Goal: Use online tool/utility: Use online tool/utility

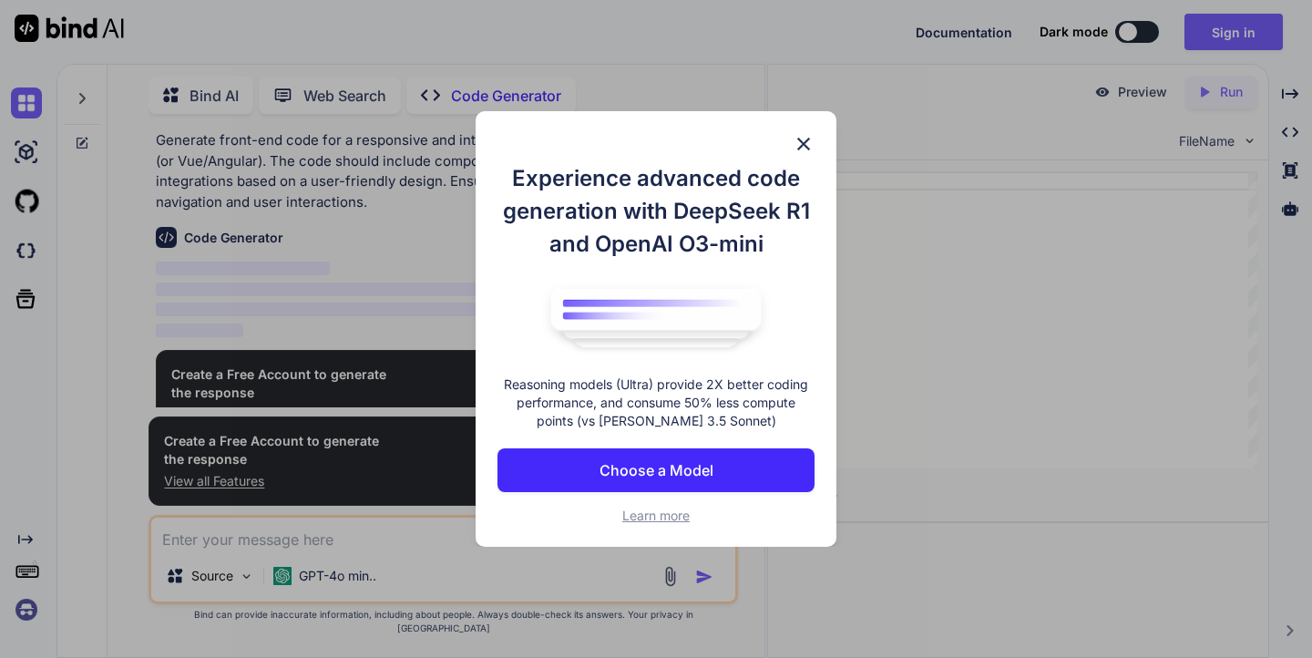
scroll to position [69, 0]
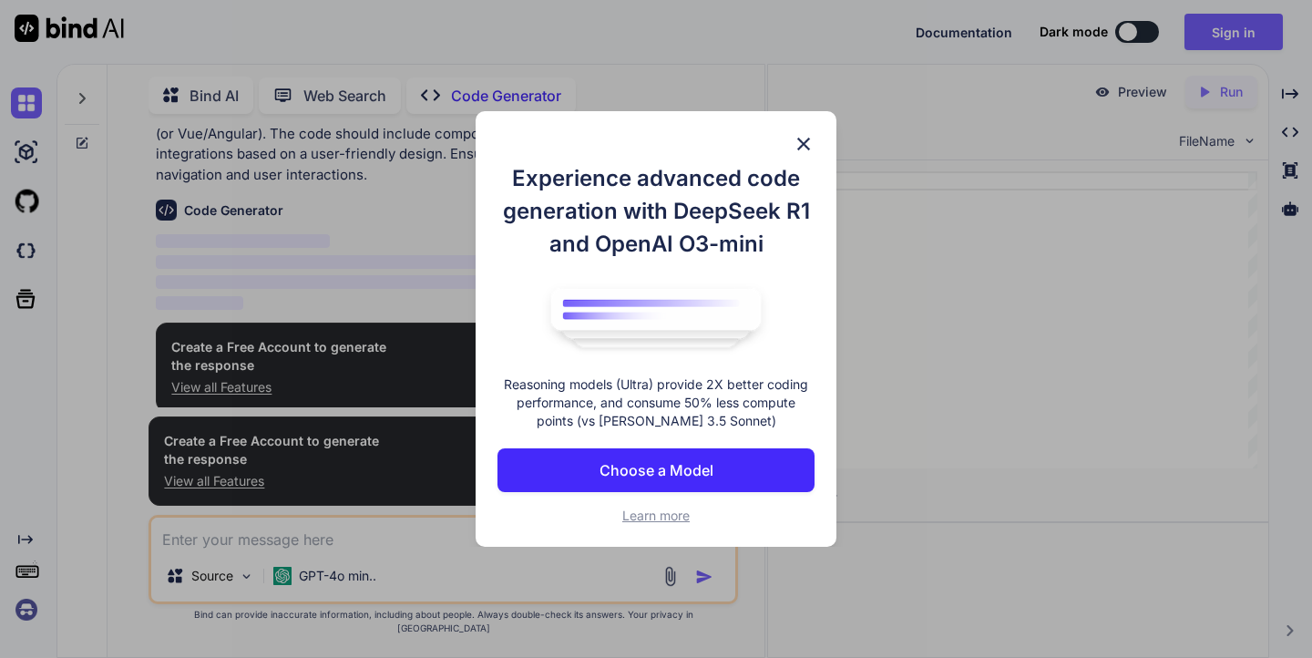
type textarea "x"
click at [654, 473] on p "Choose a Model" at bounding box center [657, 470] width 114 height 22
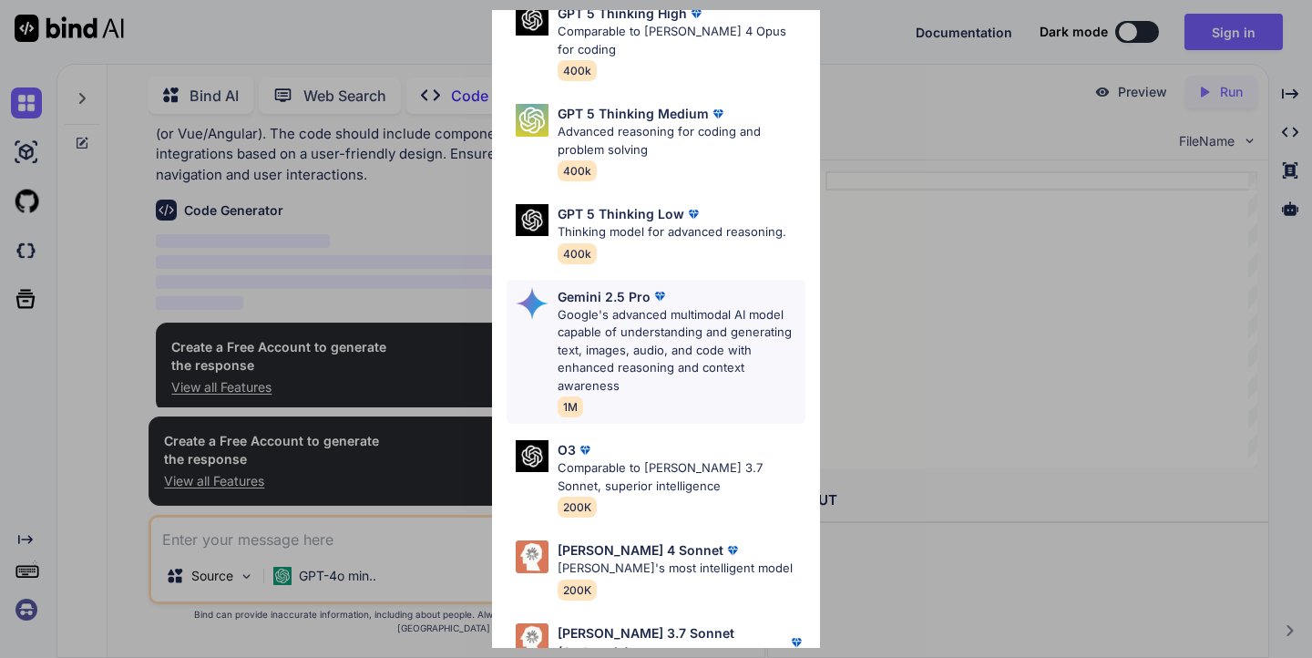
scroll to position [188, 0]
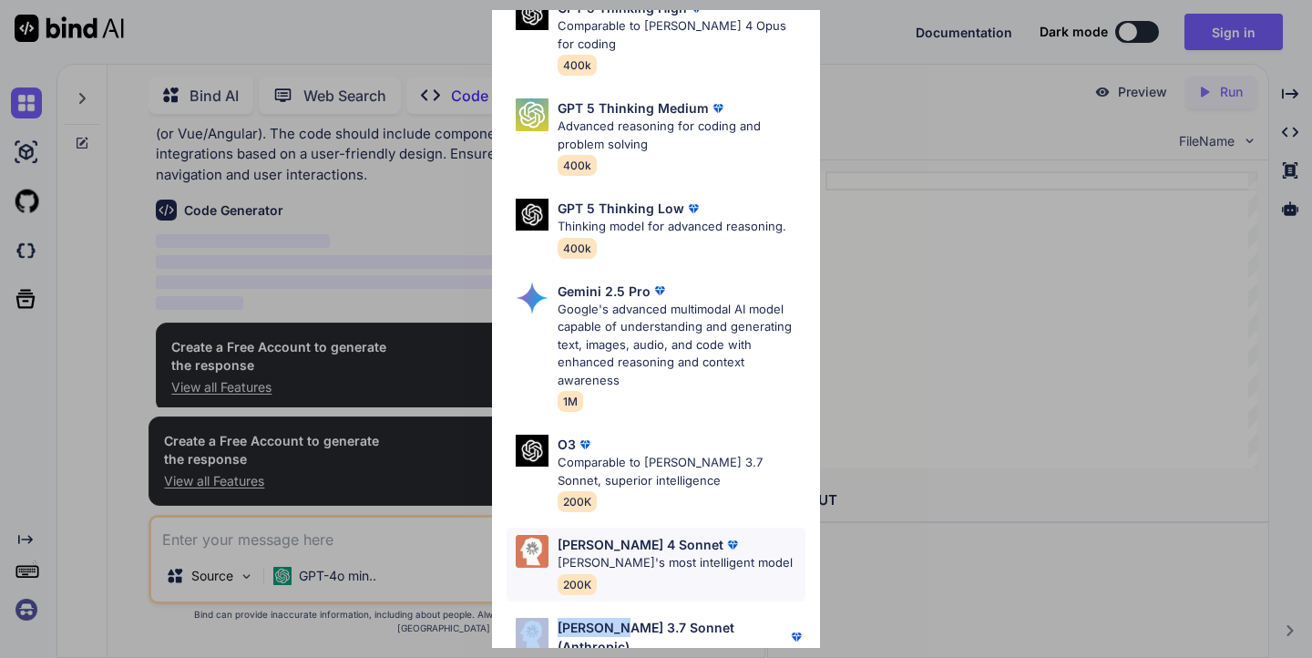
drag, startPoint x: 618, startPoint y: 598, endPoint x: 633, endPoint y: 552, distance: 48.1
click at [633, 552] on div "GPT 5 OpenAI's best AI model, matches [PERSON_NAME] 4 Sonnet in Intelligence 40…" at bounding box center [656, 292] width 328 height 821
click at [645, 535] on p "[PERSON_NAME] 4 Sonnet" at bounding box center [641, 544] width 166 height 19
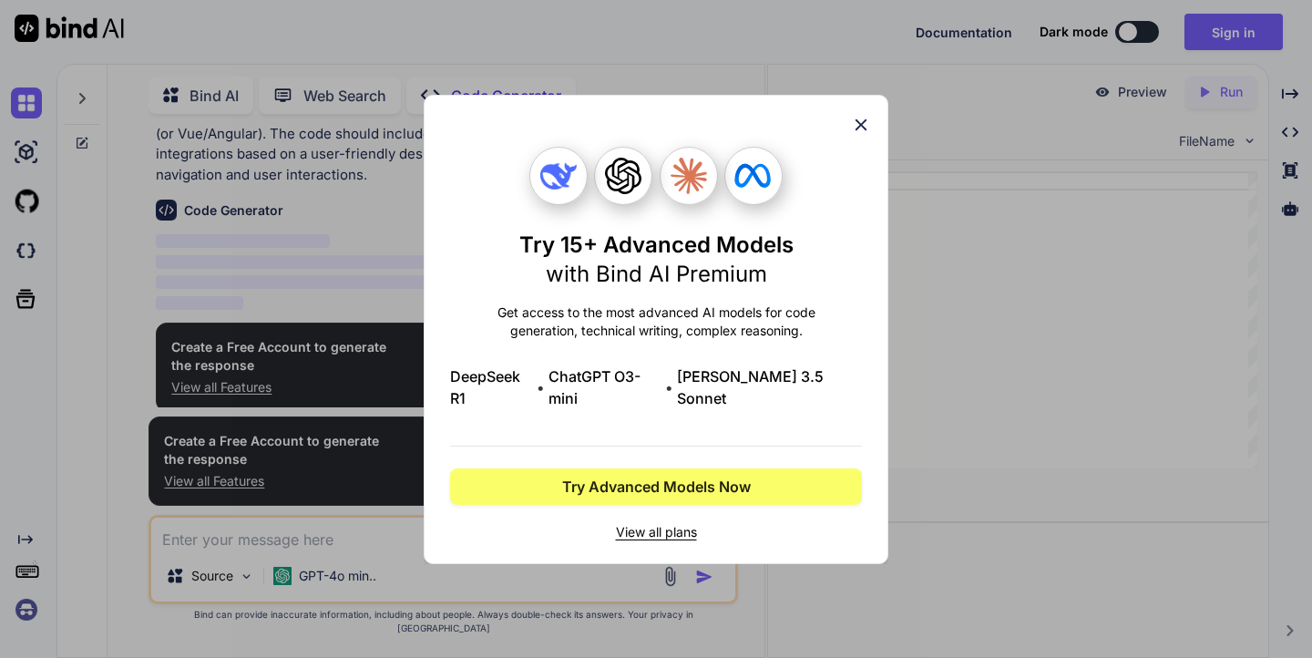
click at [639, 523] on span "View all plans" at bounding box center [656, 532] width 412 height 18
